Goal: Information Seeking & Learning: Learn about a topic

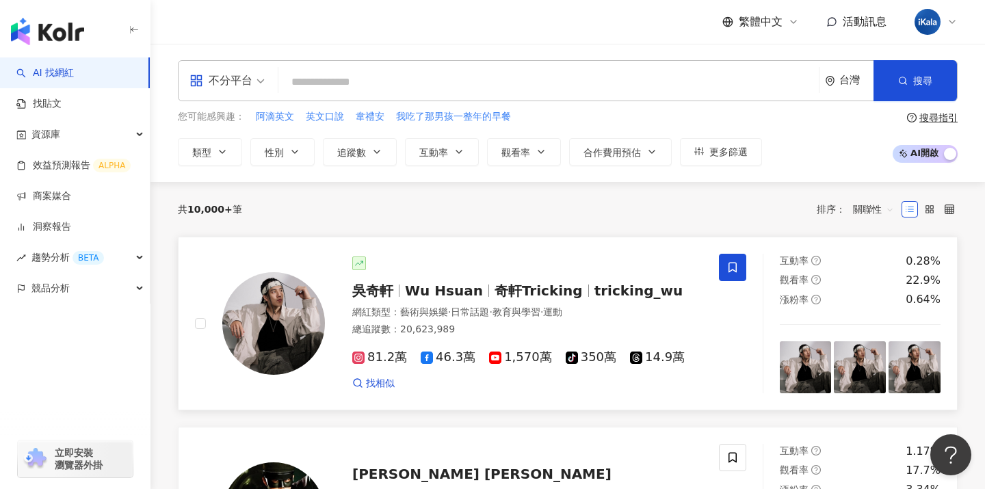
click at [303, 308] on img at bounding box center [273, 323] width 103 height 103
click at [413, 306] on div "網紅類型 ： 藝術與娛樂 · 日常話題 · 教育與學習 · 運動" at bounding box center [527, 313] width 350 height 14
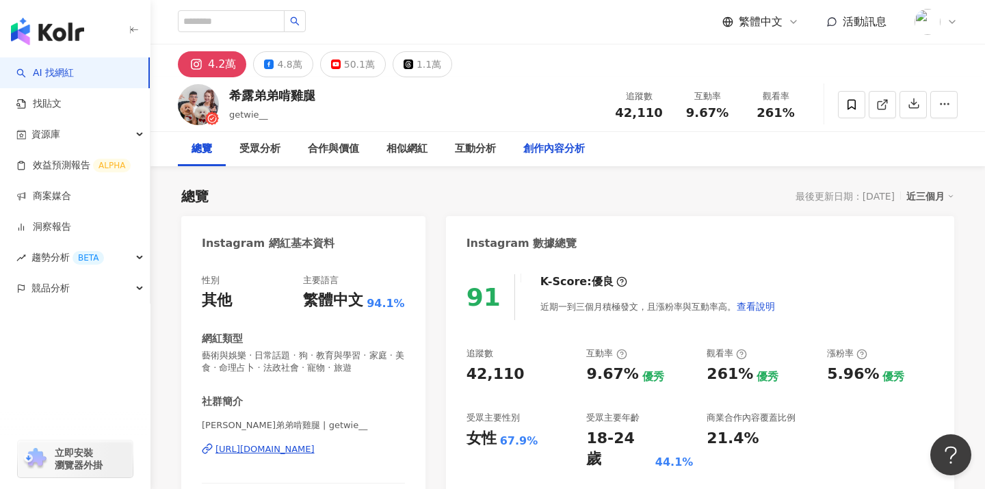
click at [566, 145] on div "創作內容分析" at bounding box center [554, 149] width 62 height 16
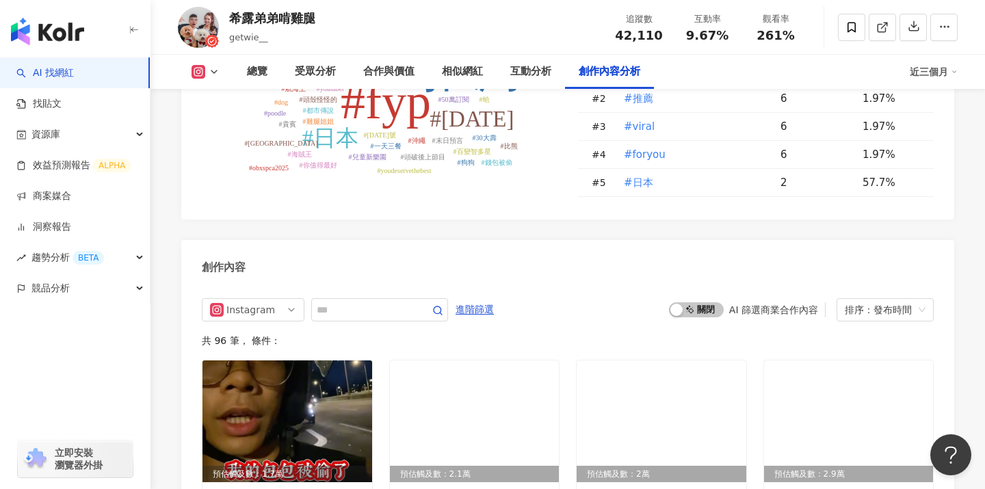
scroll to position [4211, 0]
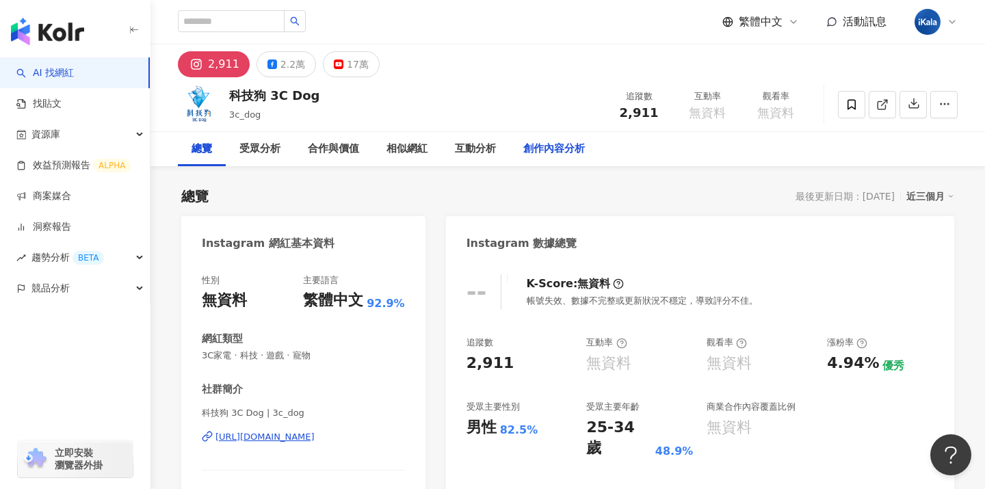
click at [548, 151] on div "創作內容分析" at bounding box center [554, 149] width 62 height 16
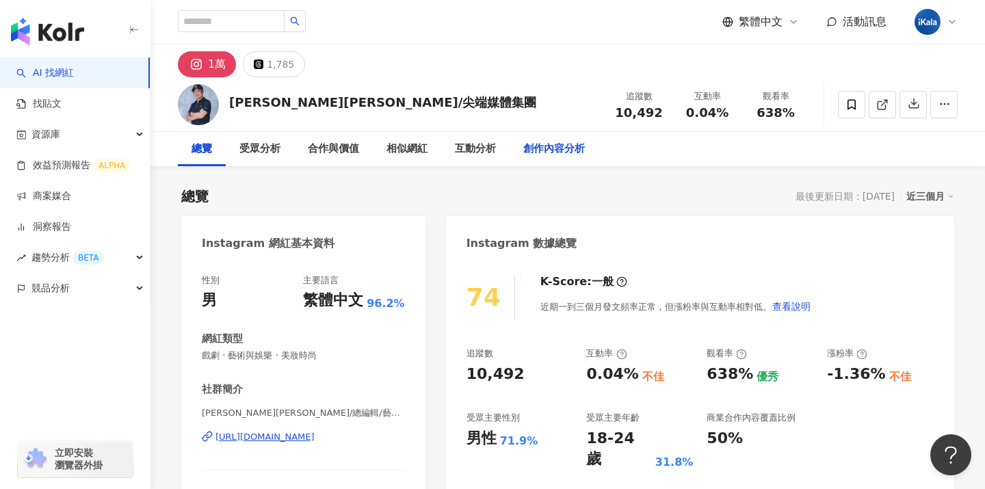
click at [553, 147] on div "創作內容分析" at bounding box center [554, 149] width 62 height 16
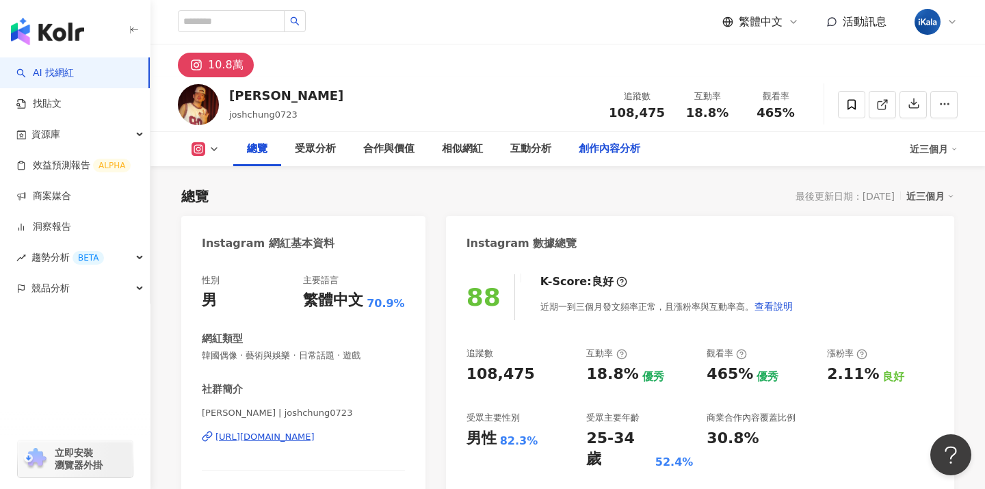
click at [612, 149] on div "創作內容分析" at bounding box center [610, 149] width 62 height 16
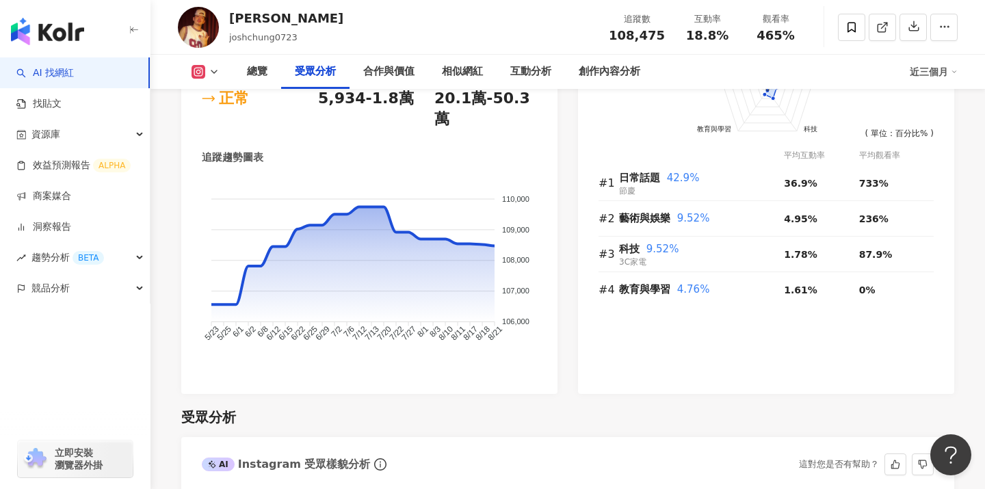
scroll to position [1245, 0]
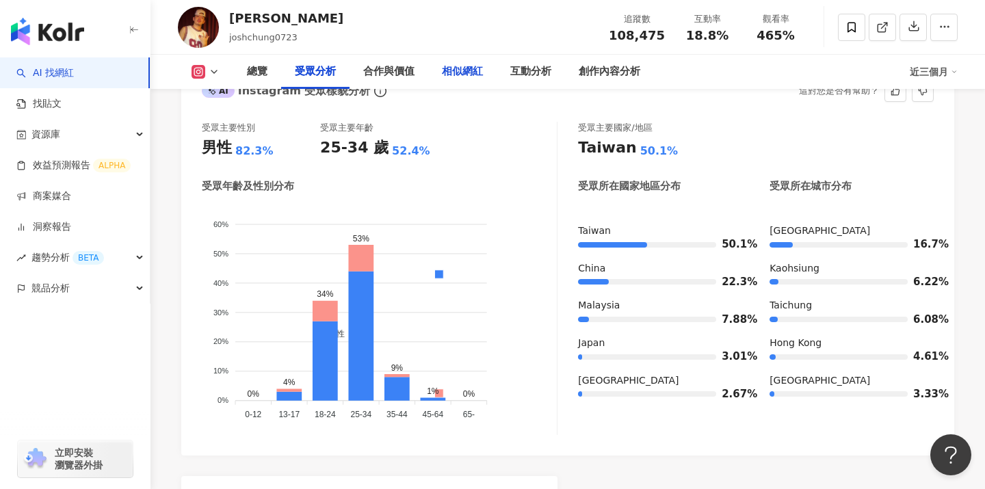
click at [471, 82] on div "相似網紅" at bounding box center [462, 72] width 68 height 34
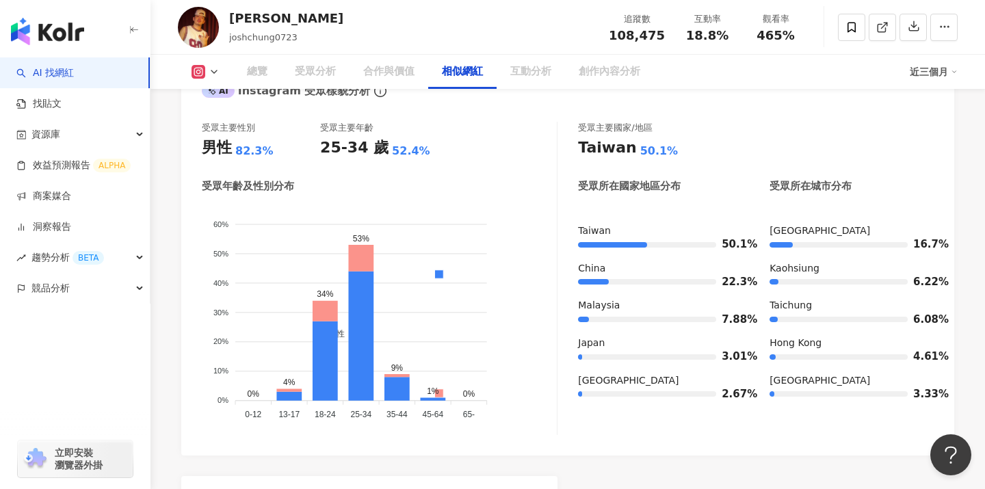
scroll to position [2203, 0]
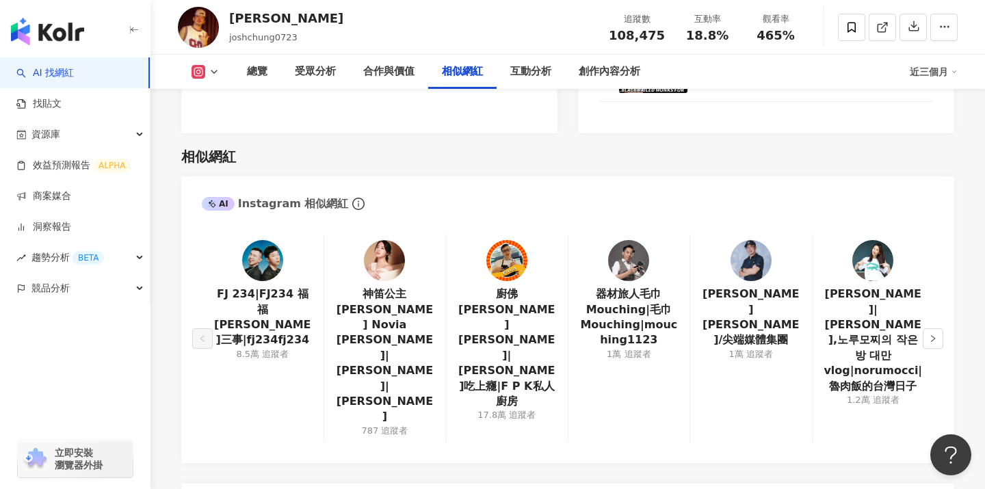
click at [266, 241] on link at bounding box center [262, 263] width 41 height 47
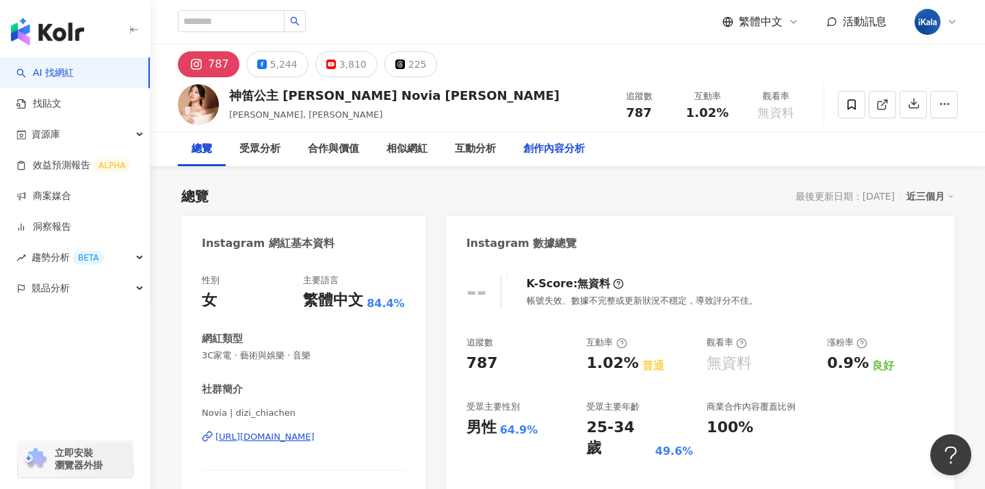
click at [547, 153] on div "創作內容分析" at bounding box center [554, 149] width 62 height 16
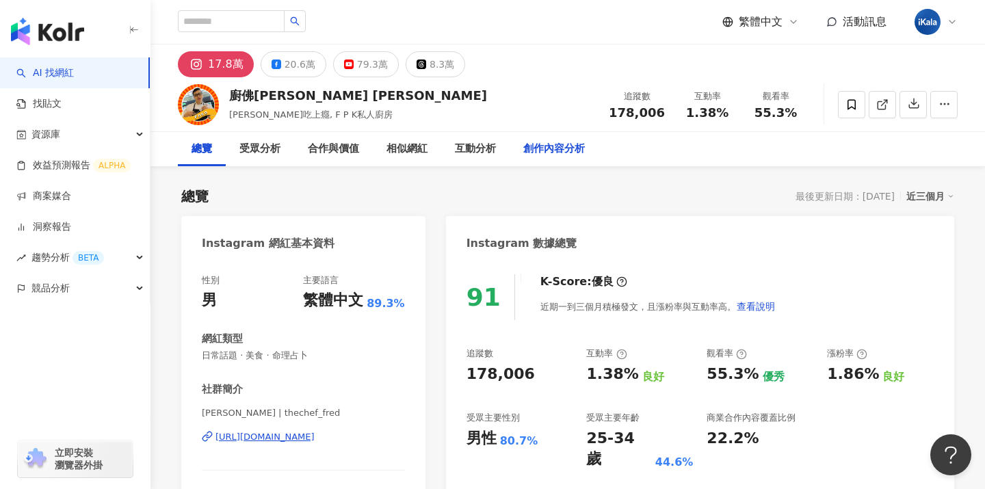
click at [565, 149] on div "創作內容分析" at bounding box center [554, 149] width 62 height 16
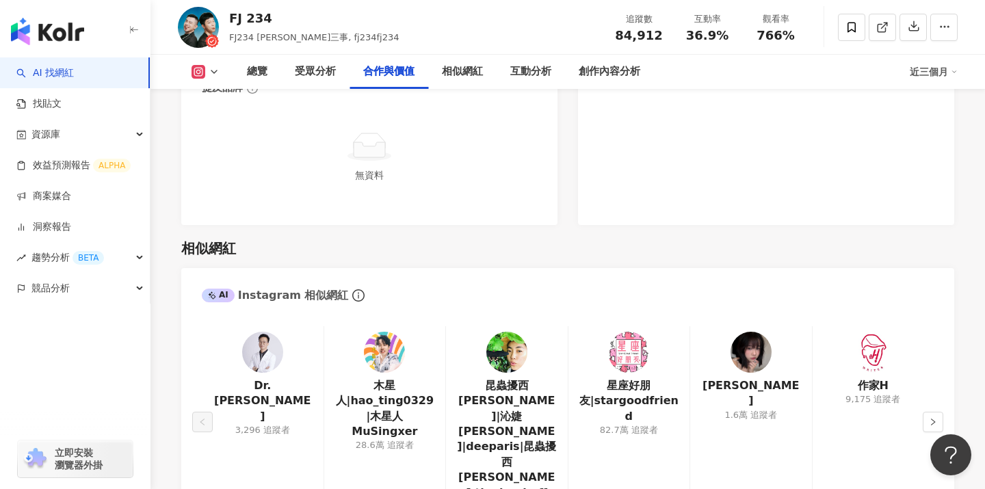
scroll to position [2121, 0]
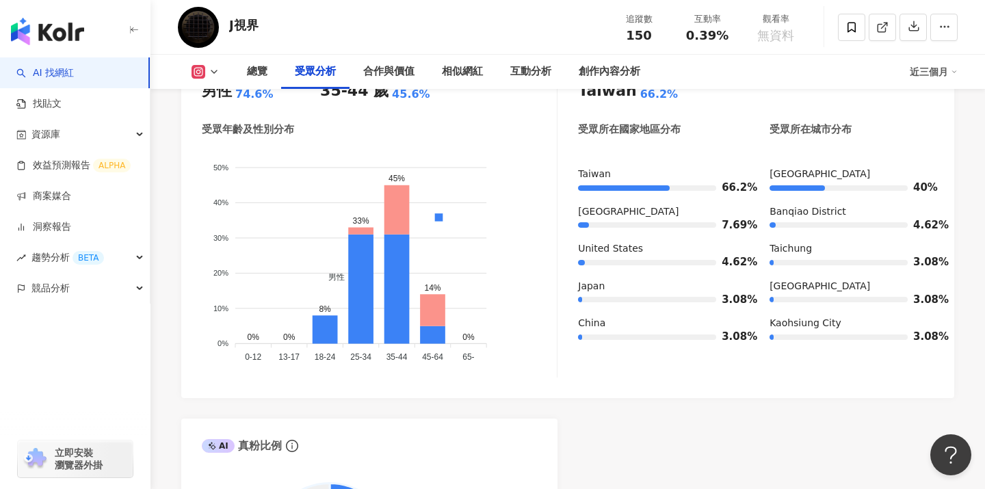
scroll to position [1283, 0]
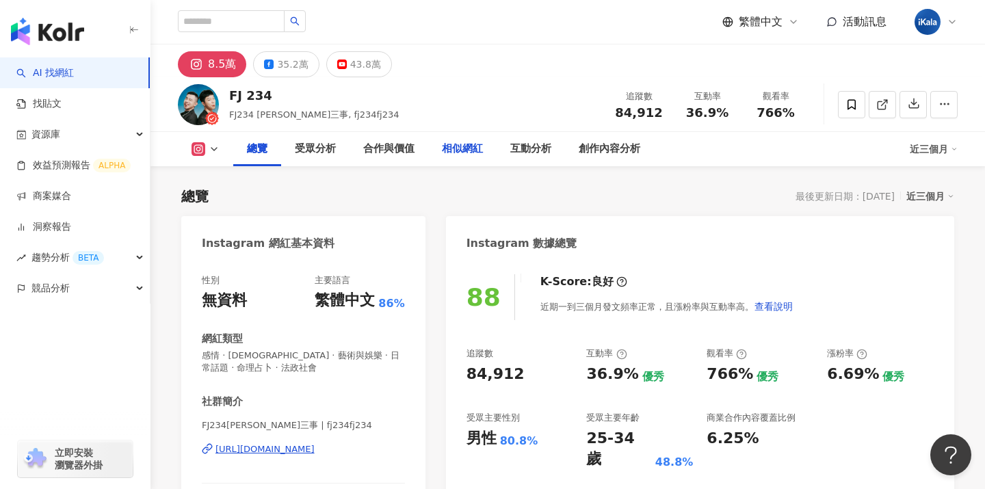
click at [467, 153] on div "相似網紅" at bounding box center [462, 149] width 41 height 16
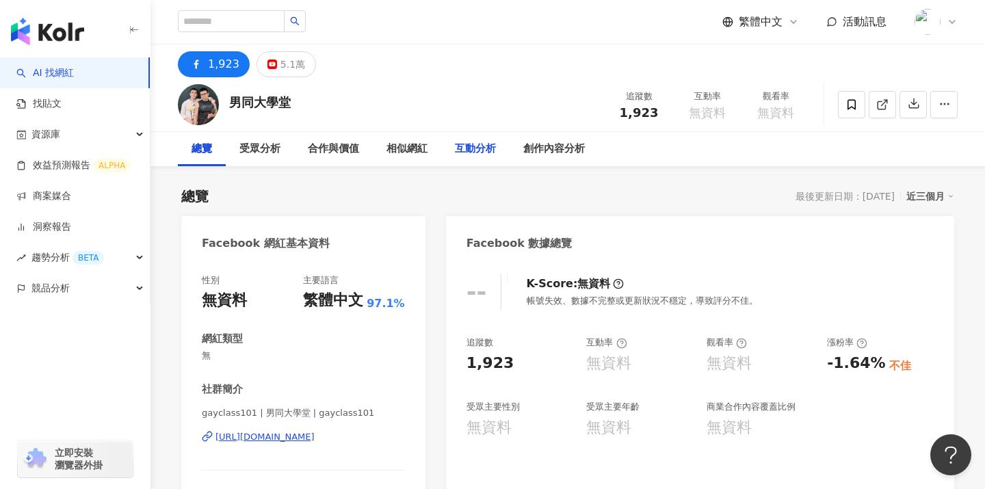
click at [465, 160] on div "互動分析" at bounding box center [475, 149] width 68 height 34
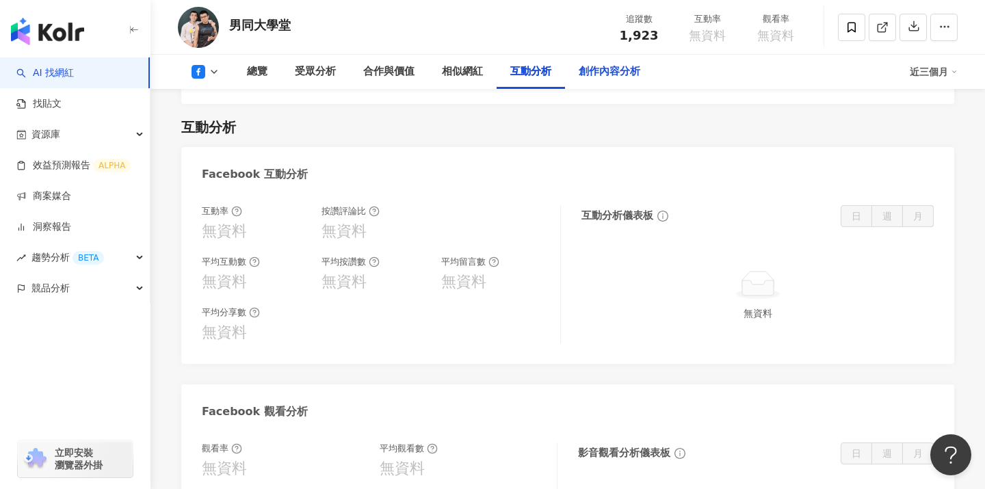
click at [580, 80] on div "創作內容分析" at bounding box center [609, 72] width 89 height 34
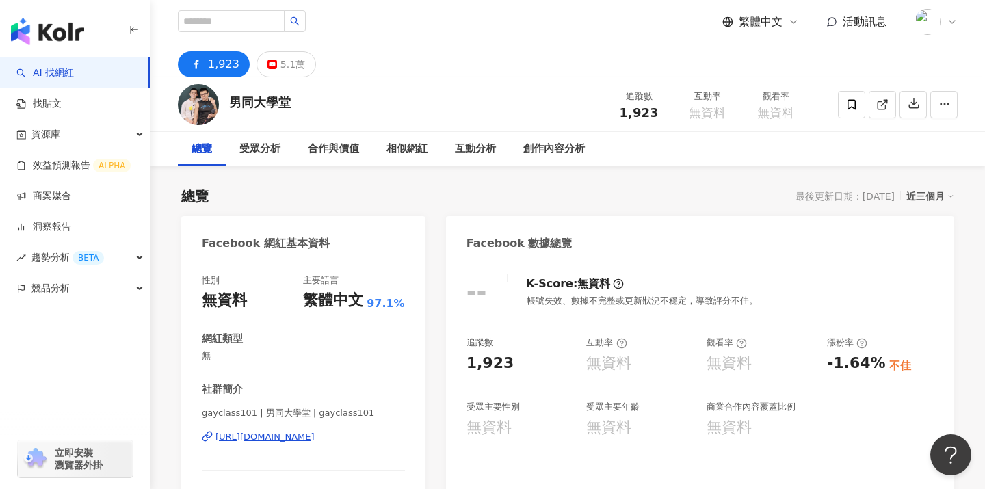
click at [50, 33] on img "button" at bounding box center [47, 31] width 73 height 27
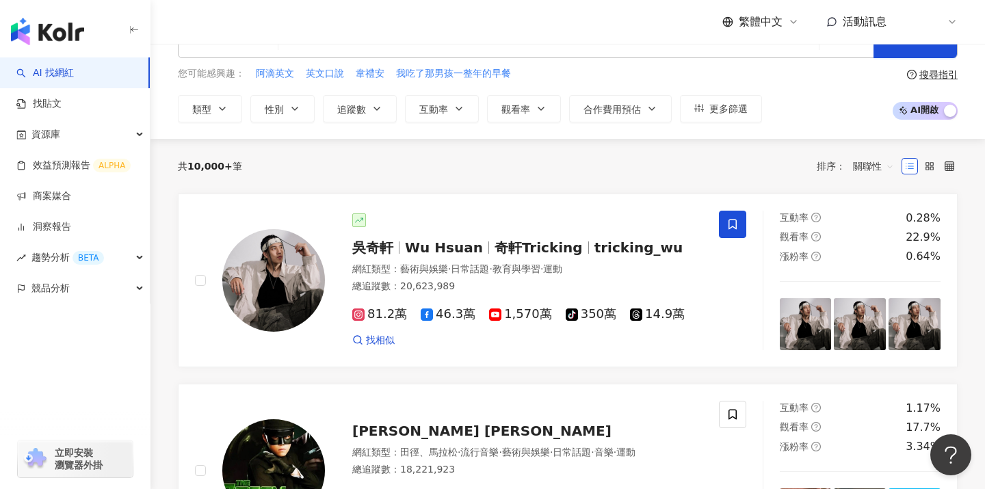
scroll to position [65, 0]
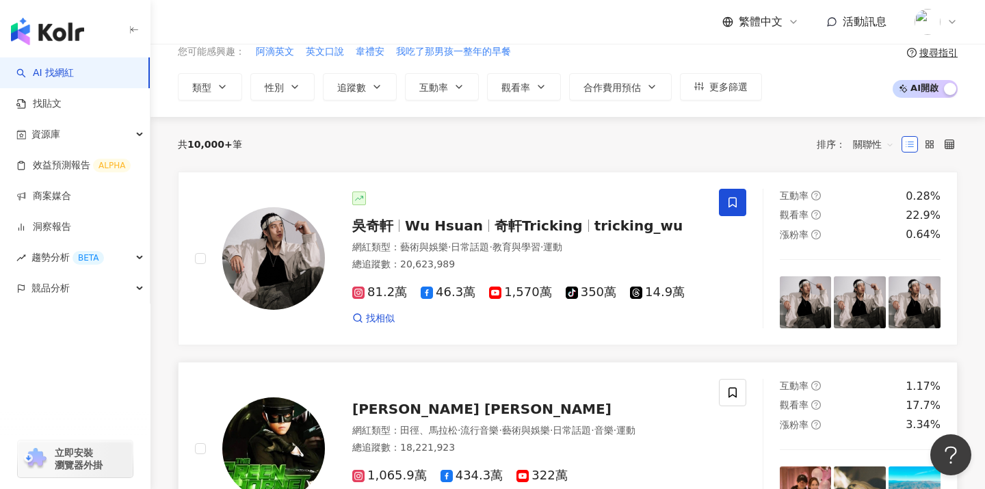
click at [288, 403] on img at bounding box center [273, 448] width 103 height 103
click at [448, 406] on span "[PERSON_NAME] [PERSON_NAME]" at bounding box center [481, 409] width 259 height 16
